Goal: Information Seeking & Learning: Understand process/instructions

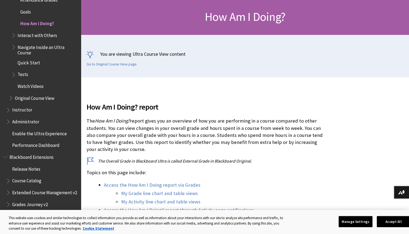
scroll to position [78, 0]
click at [177, 193] on link "My Grade line chart and table views" at bounding box center [159, 193] width 77 height 6
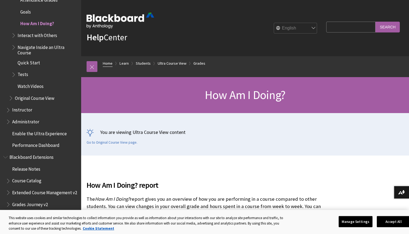
click at [111, 63] on link "Home" at bounding box center [108, 63] width 10 height 7
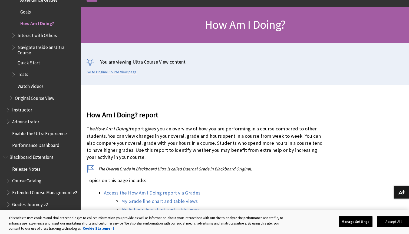
scroll to position [71, 0]
click at [399, 192] on img at bounding box center [401, 192] width 7 height 4
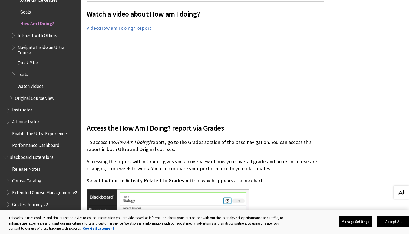
scroll to position [320, 0]
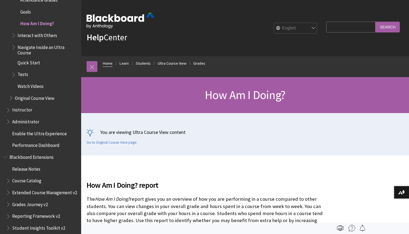
click at [105, 65] on link "Home" at bounding box center [108, 63] width 10 height 7
